Goal: Transaction & Acquisition: Purchase product/service

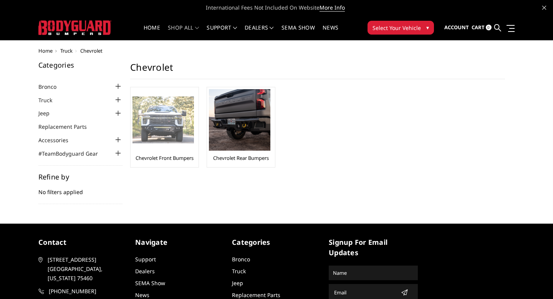
click at [162, 132] on img at bounding box center [163, 119] width 61 height 47
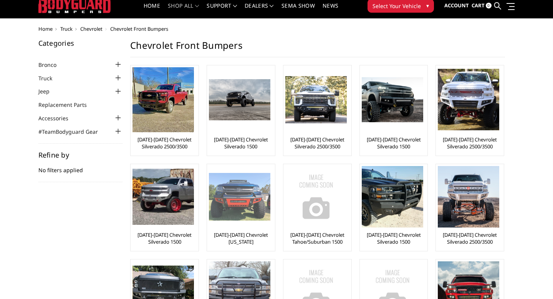
scroll to position [23, 0]
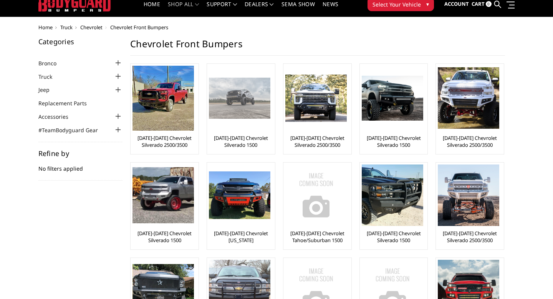
click at [241, 106] on img at bounding box center [239, 98] width 61 height 41
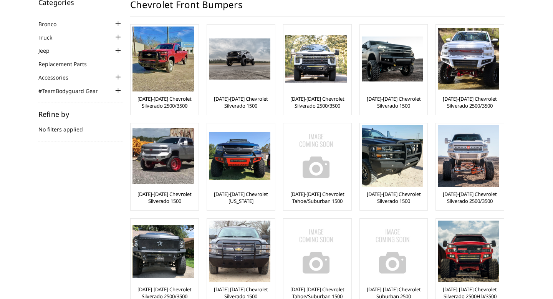
scroll to position [11, 0]
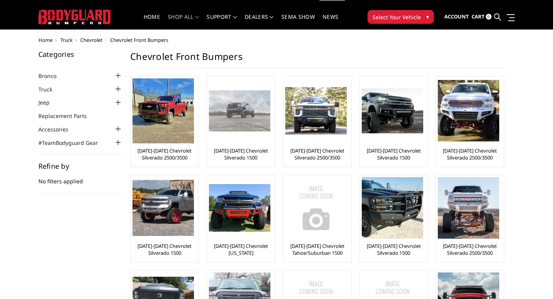
click at [245, 103] on img at bounding box center [239, 110] width 61 height 41
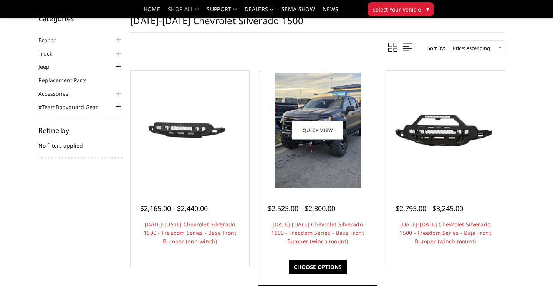
scroll to position [28, 0]
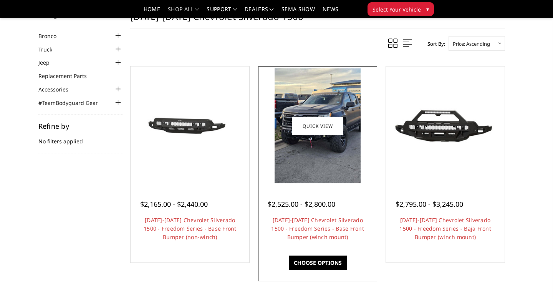
click at [316, 136] on img at bounding box center [318, 125] width 86 height 115
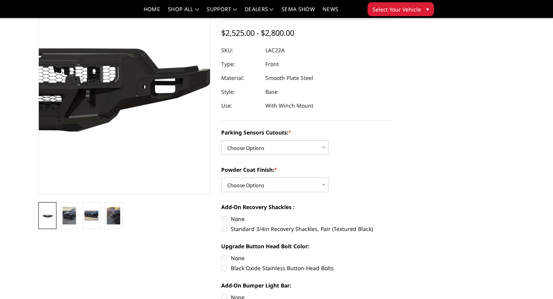
scroll to position [101, 0]
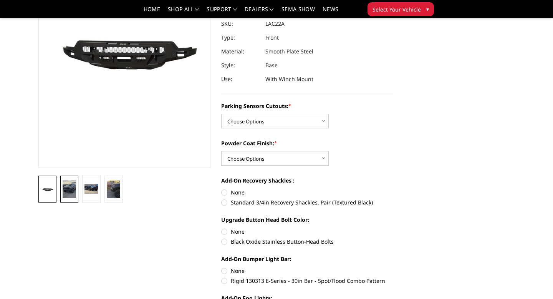
click at [74, 190] on img at bounding box center [69, 189] width 13 height 18
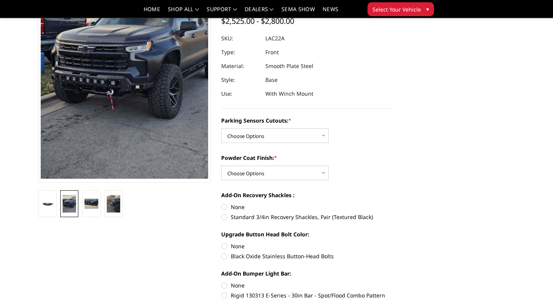
scroll to position [113, 0]
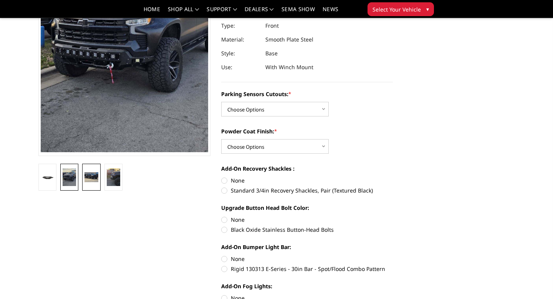
click at [93, 175] on img at bounding box center [91, 177] width 13 height 10
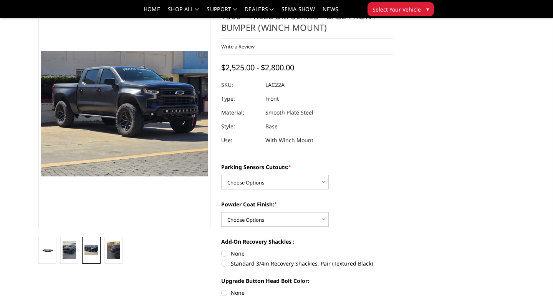
scroll to position [53, 0]
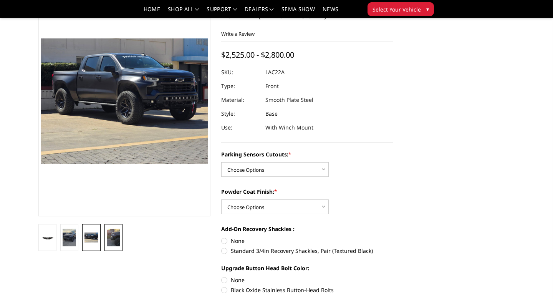
click at [116, 243] on img at bounding box center [113, 238] width 13 height 18
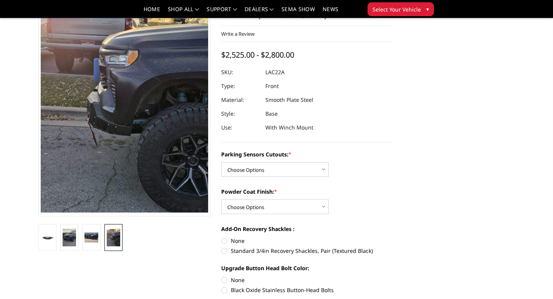
scroll to position [4, 0]
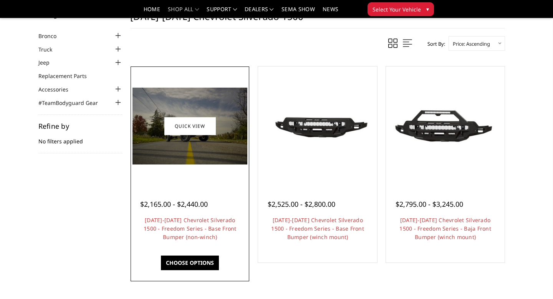
click at [202, 150] on img at bounding box center [190, 126] width 115 height 77
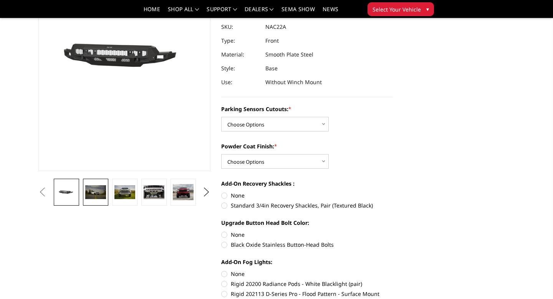
click at [95, 196] on img at bounding box center [95, 192] width 21 height 14
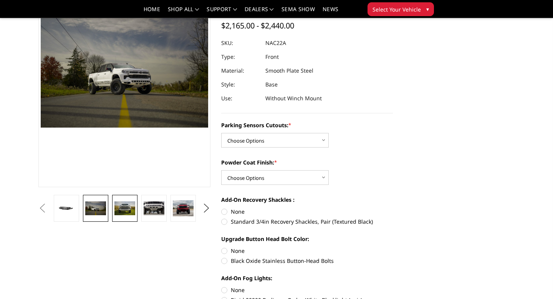
click at [123, 203] on img at bounding box center [125, 208] width 21 height 14
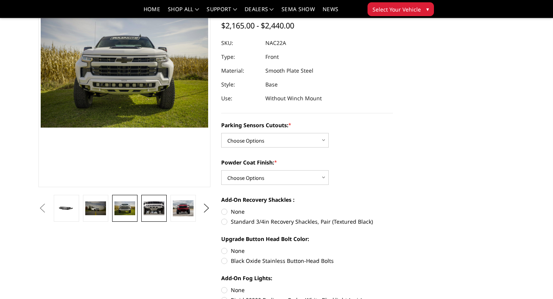
click at [151, 208] on img at bounding box center [154, 208] width 21 height 14
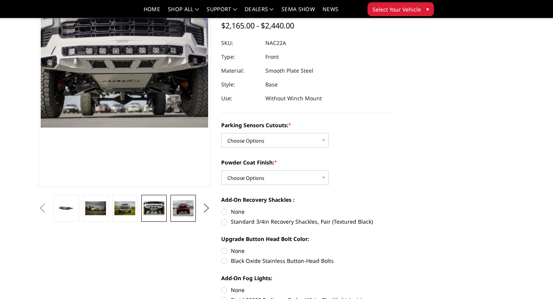
click at [175, 209] on img at bounding box center [183, 208] width 21 height 17
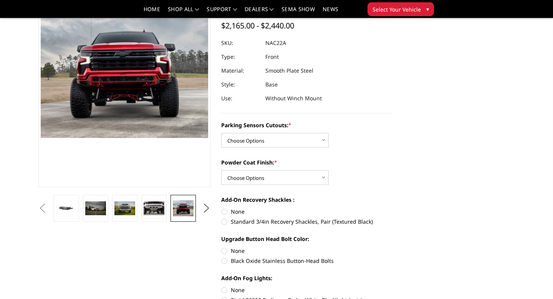
scroll to position [72, 0]
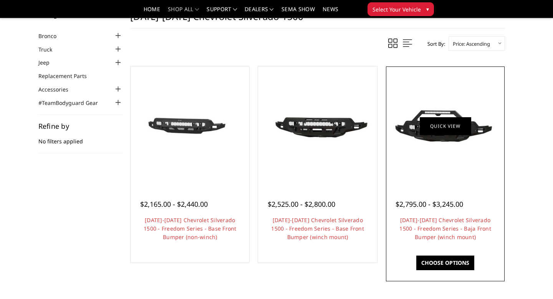
click at [425, 117] on link "Quick view" at bounding box center [446, 126] width 52 height 18
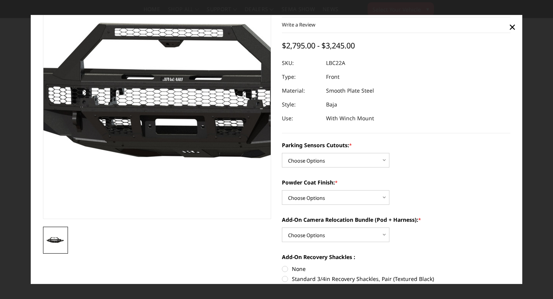
scroll to position [35, 0]
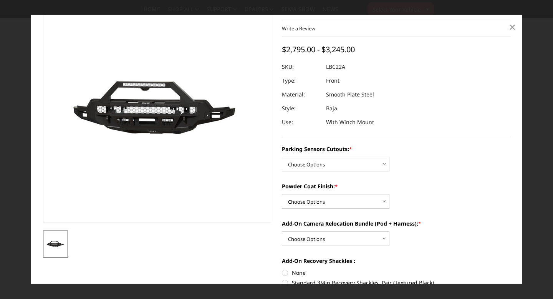
click at [513, 25] on span "×" at bounding box center [512, 26] width 7 height 17
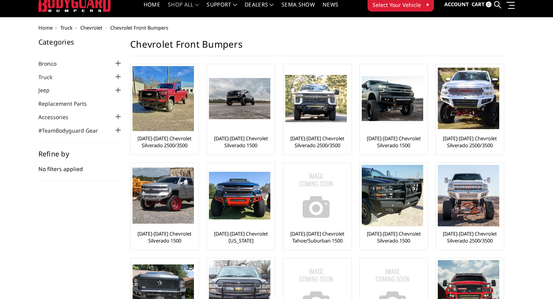
scroll to position [26, 0]
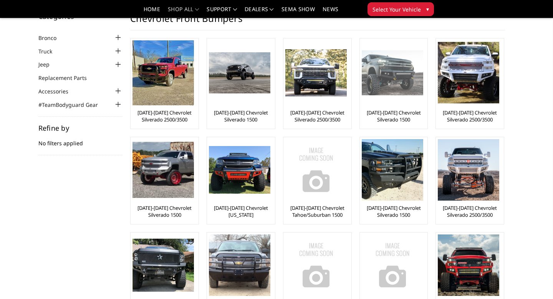
click at [402, 71] on img at bounding box center [392, 72] width 61 height 45
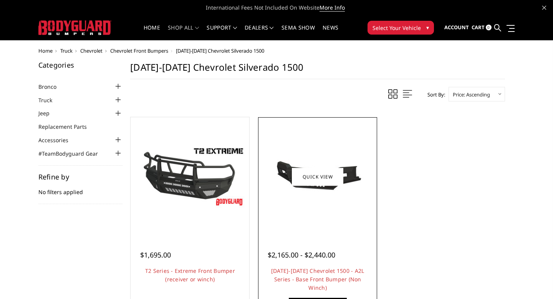
click at [328, 186] on img at bounding box center [317, 176] width 115 height 63
